Goal: Browse casually

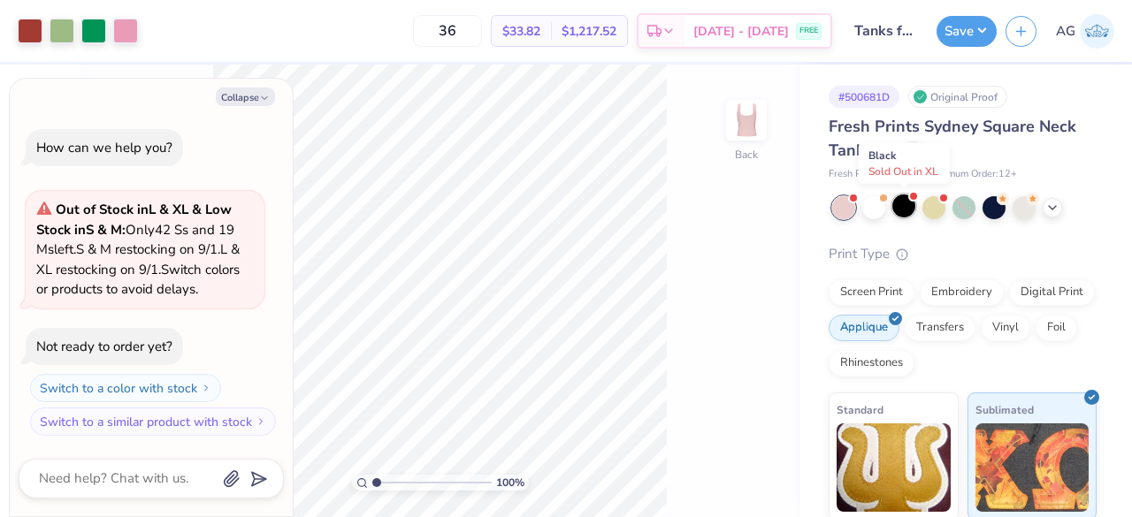
click at [902, 205] on div at bounding box center [903, 206] width 23 height 23
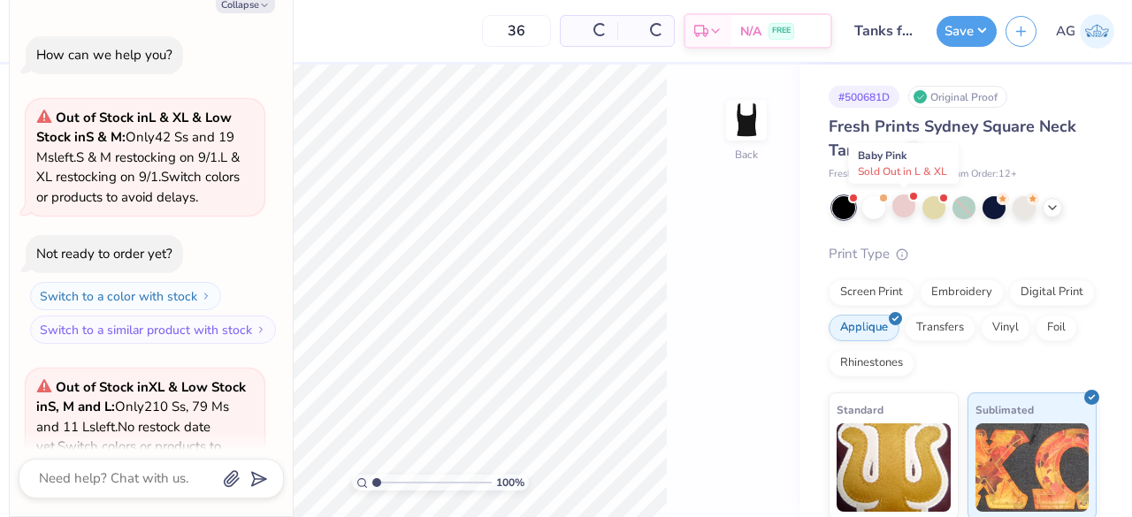
scroll to position [177, 0]
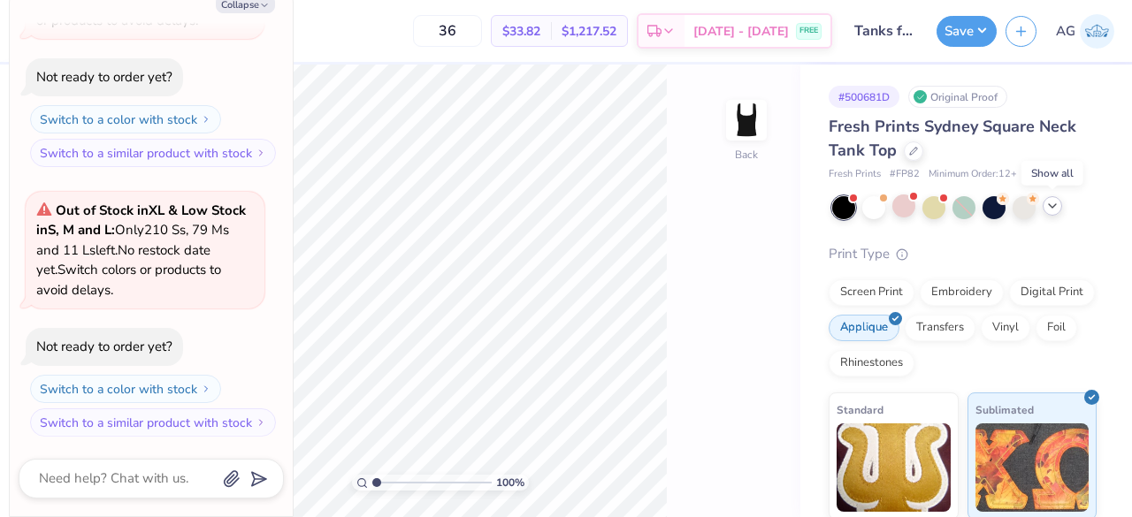
click at [1054, 199] on icon at bounding box center [1052, 206] width 14 height 14
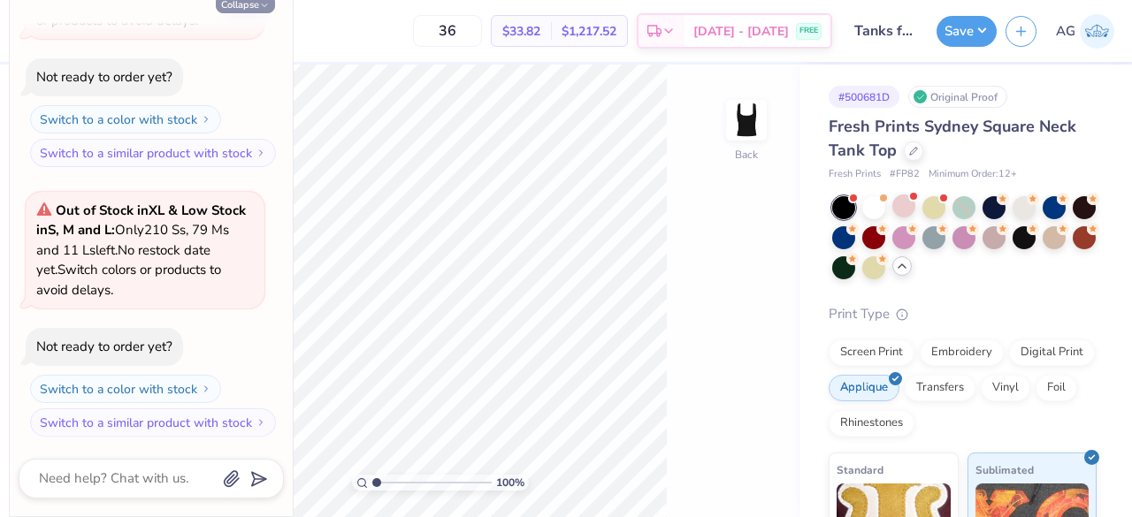
click at [261, 8] on icon "button" at bounding box center [264, 5] width 11 height 11
type textarea "x"
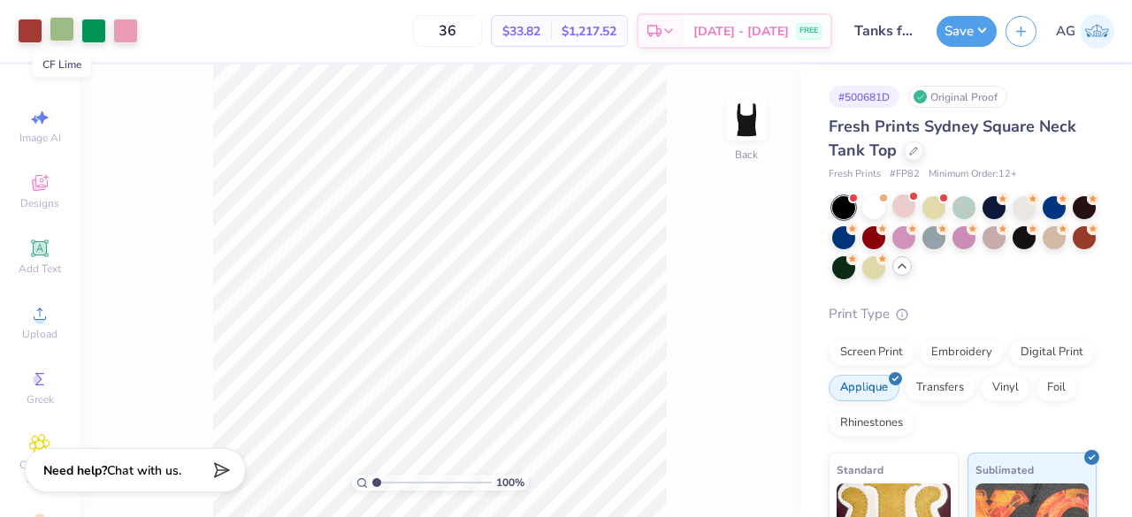
click at [66, 31] on div at bounding box center [62, 29] width 25 height 25
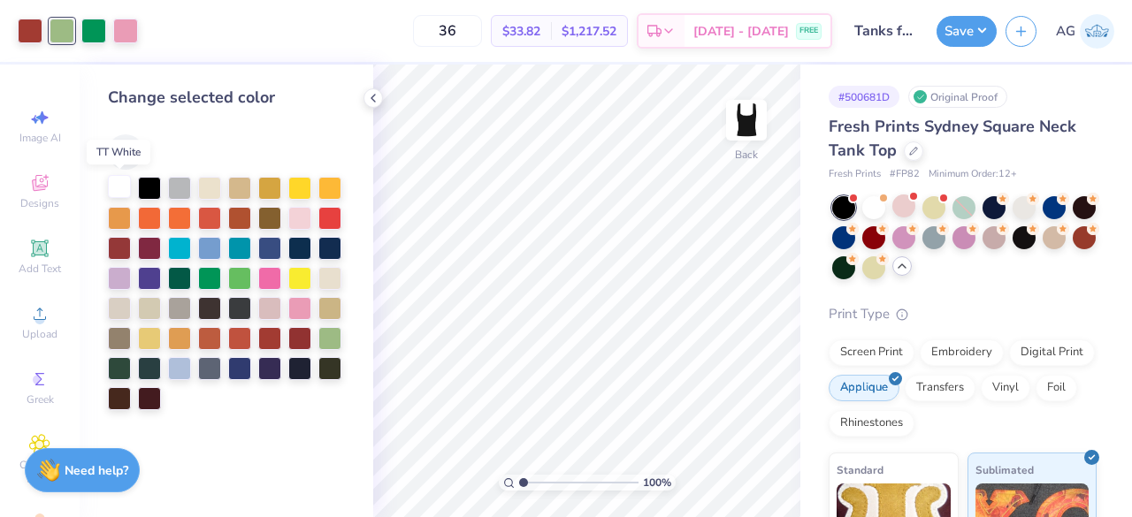
click at [126, 187] on div at bounding box center [119, 186] width 23 height 23
click at [269, 275] on div at bounding box center [269, 276] width 23 height 23
click at [181, 243] on div at bounding box center [179, 246] width 23 height 23
click at [307, 309] on div at bounding box center [299, 306] width 23 height 23
click at [233, 272] on div at bounding box center [239, 276] width 23 height 23
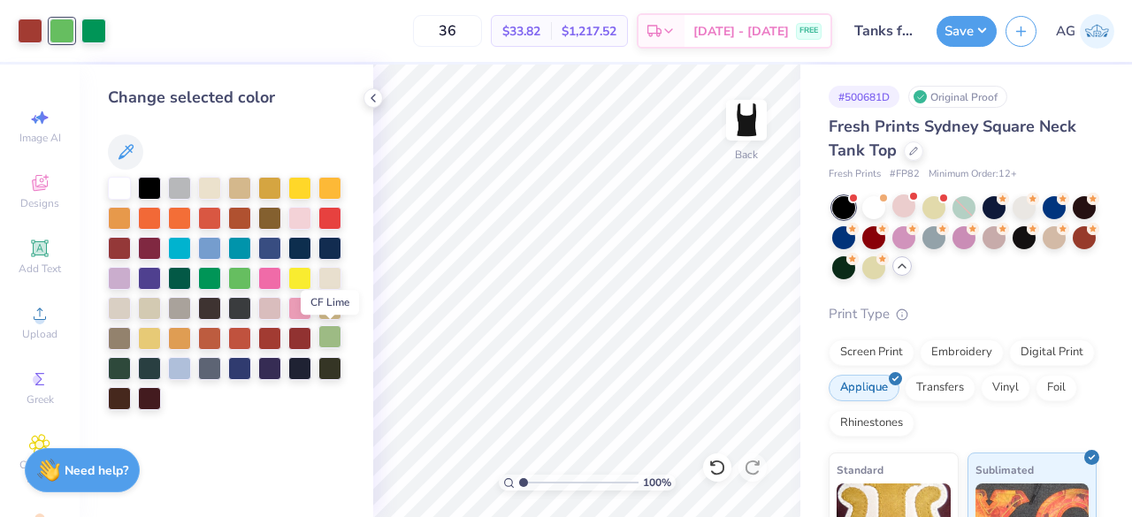
click at [337, 340] on div at bounding box center [329, 336] width 23 height 23
click at [180, 371] on div at bounding box center [179, 367] width 23 height 23
click at [124, 277] on div at bounding box center [119, 276] width 23 height 23
click at [122, 307] on div at bounding box center [119, 306] width 23 height 23
click at [98, 29] on div at bounding box center [93, 29] width 25 height 25
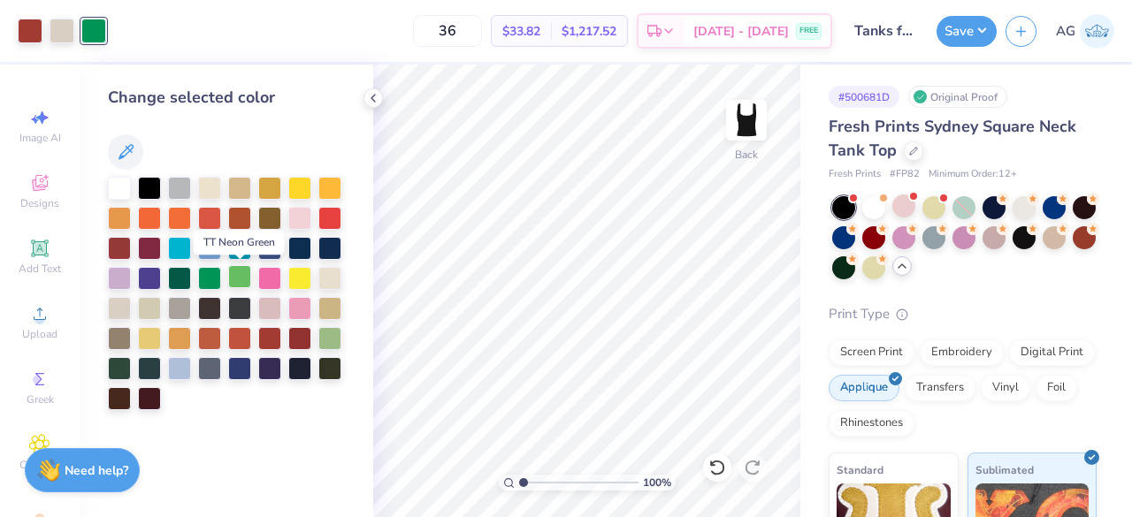
click at [237, 272] on div at bounding box center [239, 276] width 23 height 23
